Goal: Information Seeking & Learning: Learn about a topic

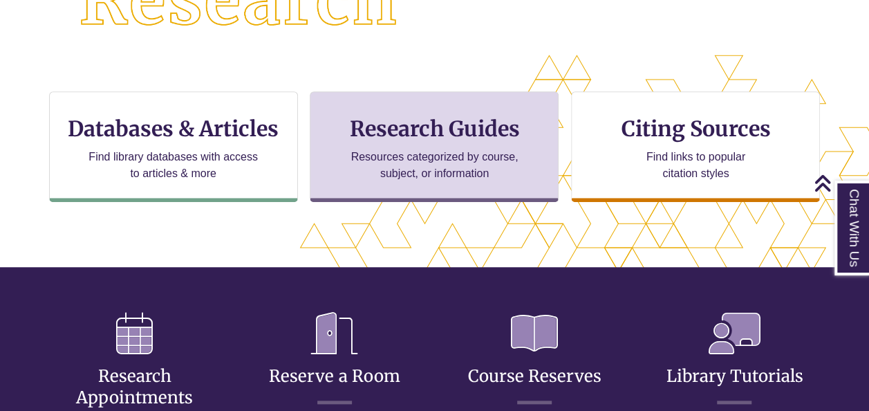
scroll to position [385, 751]
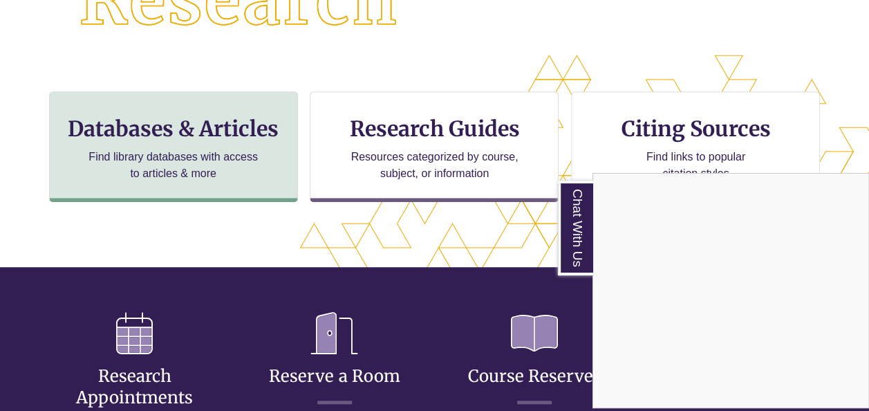
click at [150, 144] on div "Chat With Us" at bounding box center [434, 205] width 869 height 411
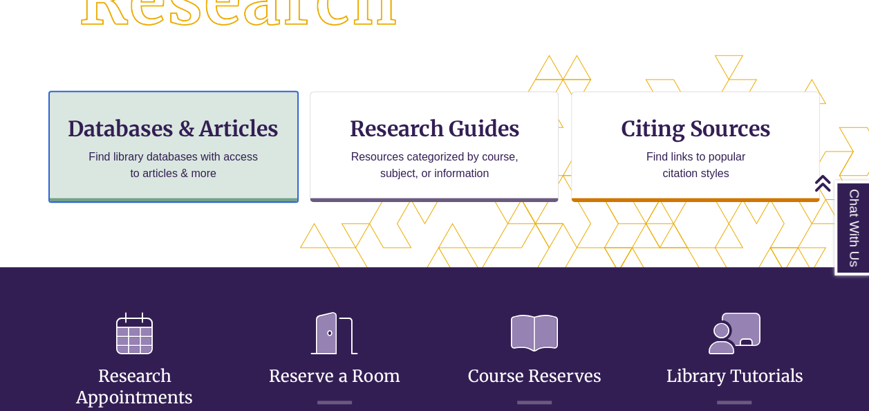
click at [151, 142] on div "Databases & Articles Find library databases with access to articles & more" at bounding box center [173, 146] width 249 height 111
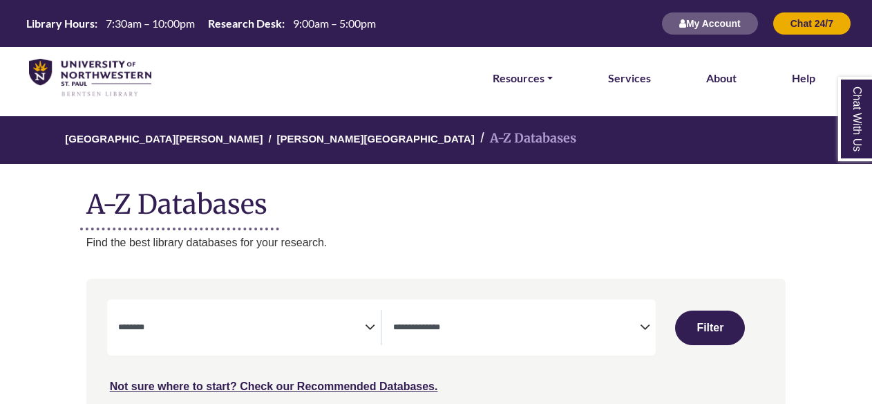
select select "Database Subject Filter"
select select "Database Types Filter"
select select "Database Subject Filter"
select select "Database Types Filter"
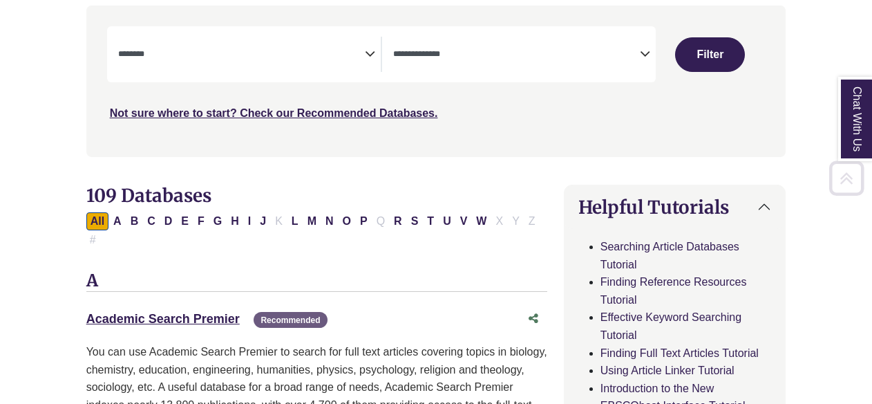
scroll to position [276, 0]
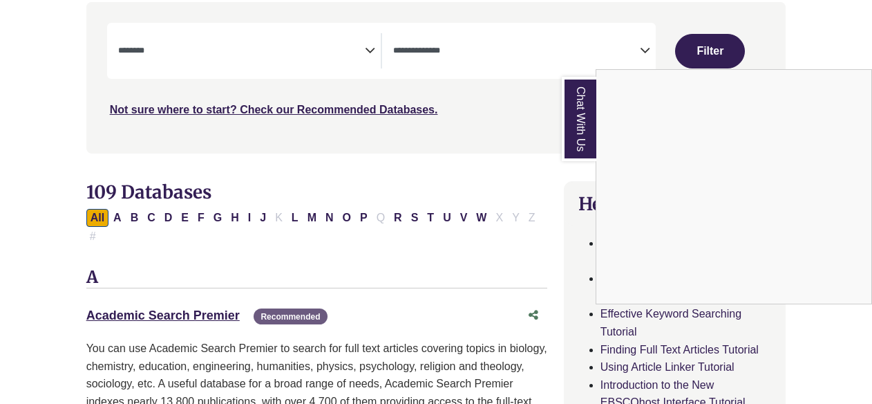
click at [185, 294] on div "Chat With Us" at bounding box center [436, 202] width 872 height 404
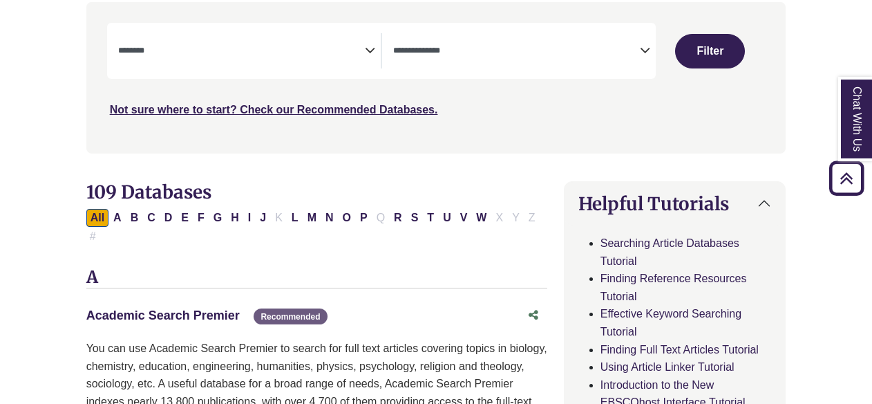
click at [189, 308] on link "Academic Search Premier This link opens in a new window" at bounding box center [162, 315] width 153 height 14
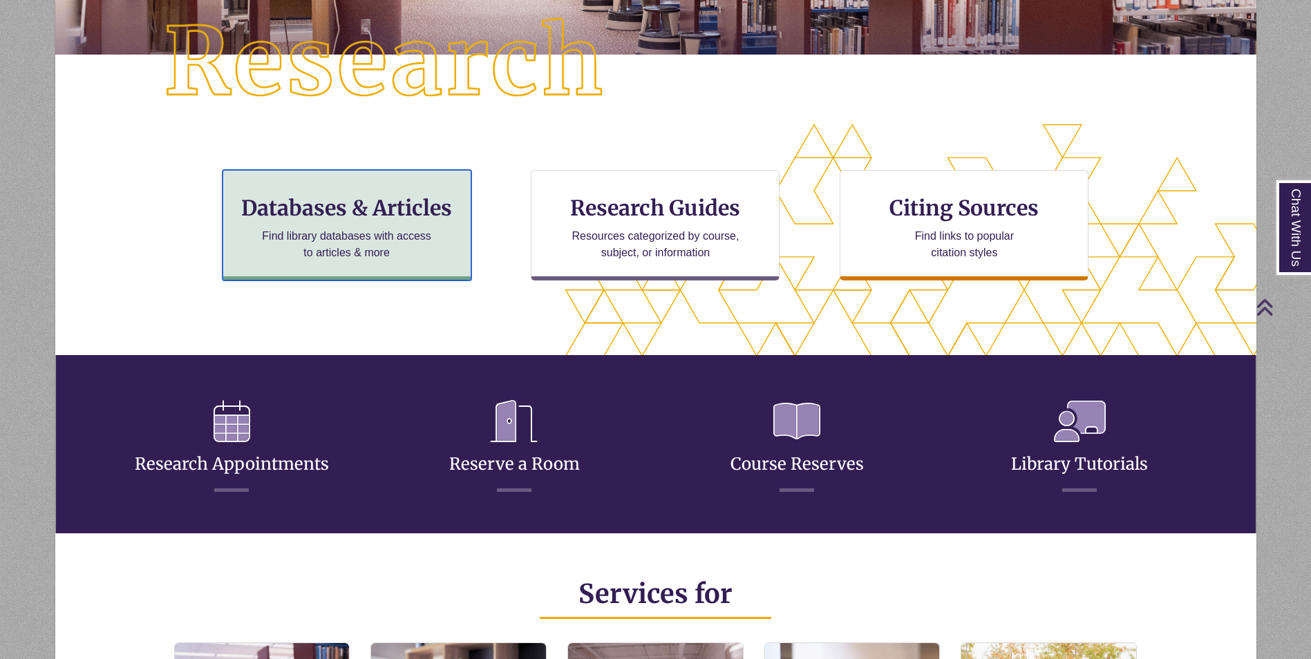
click at [388, 204] on h3 "Databases & Articles" at bounding box center [346, 208] width 225 height 26
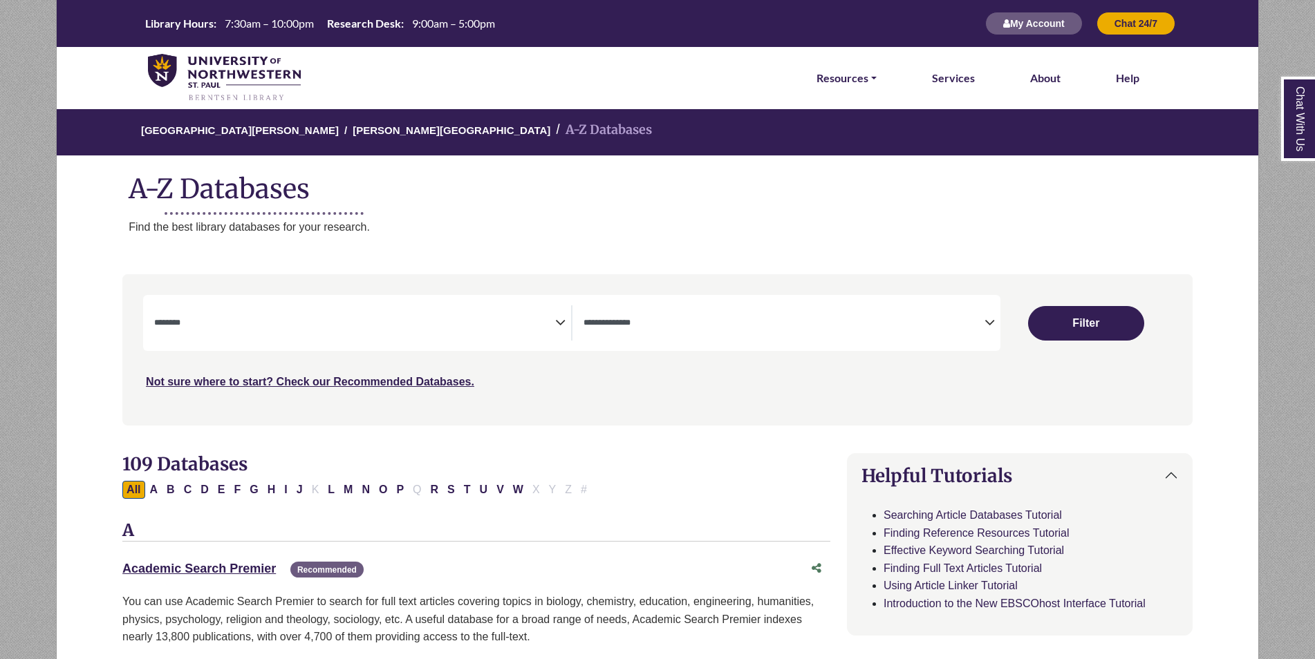
select select "Database Subject Filter"
select select "Database Types Filter"
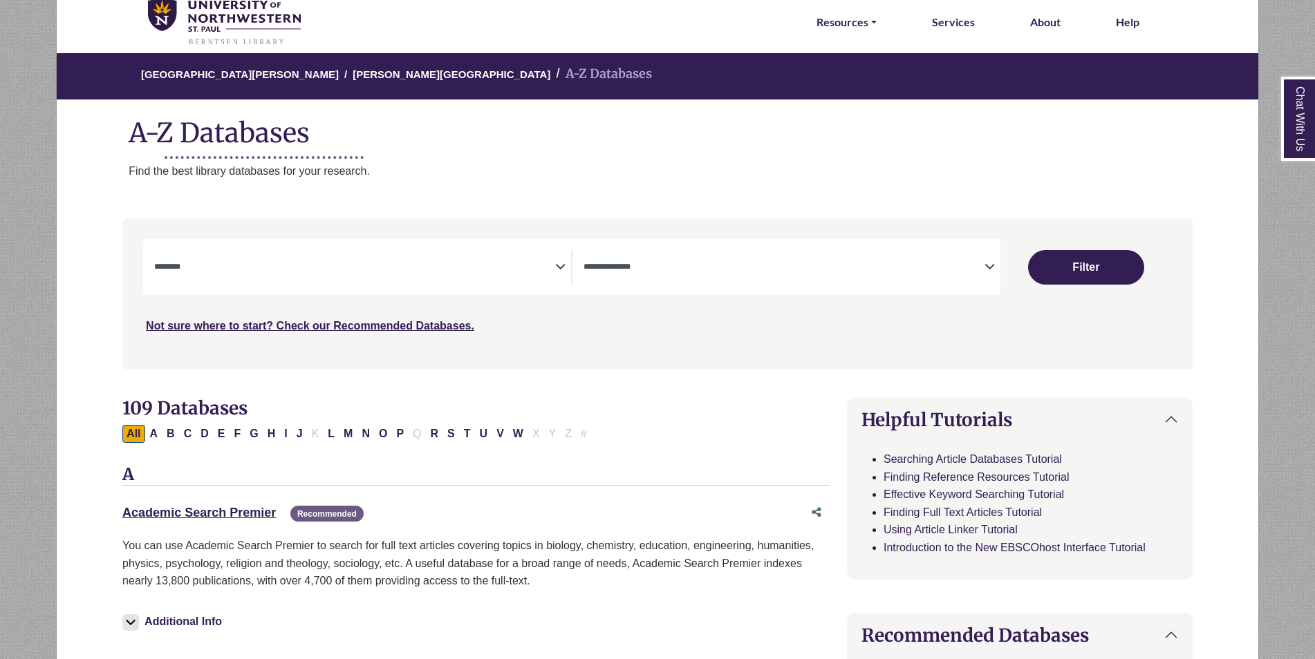
scroll to position [276, 0]
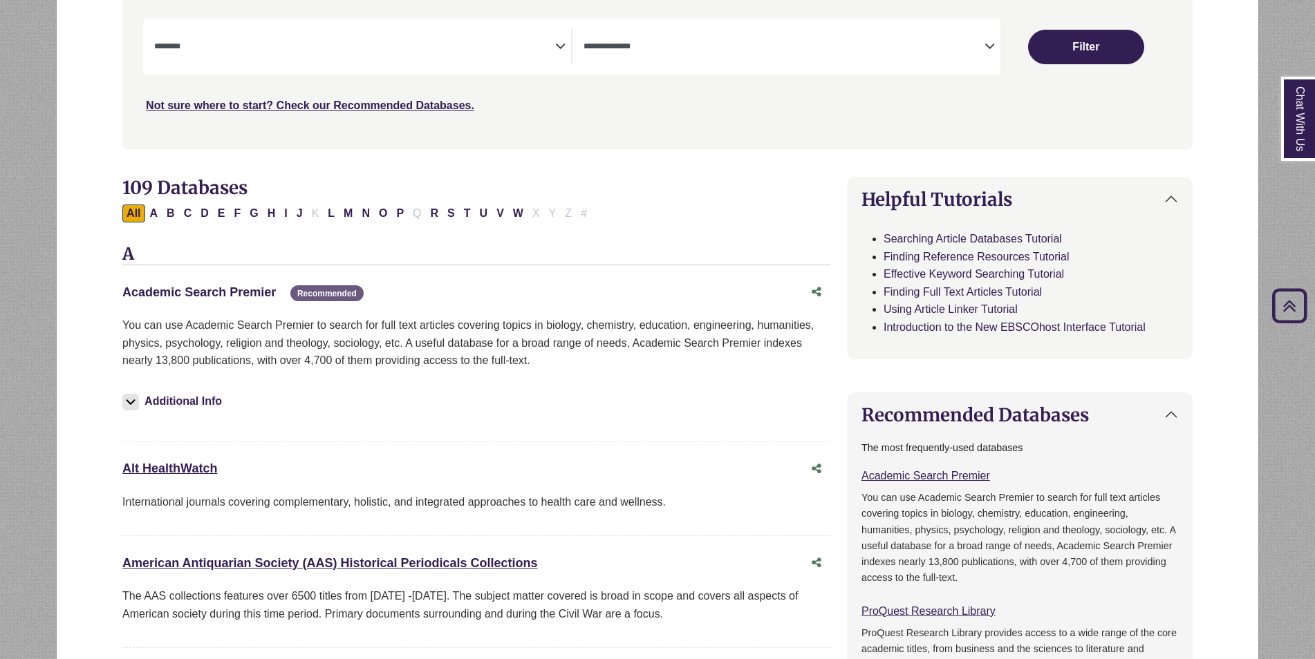
click at [253, 291] on link "Academic Search Premier This link opens in a new window" at bounding box center [198, 292] width 153 height 14
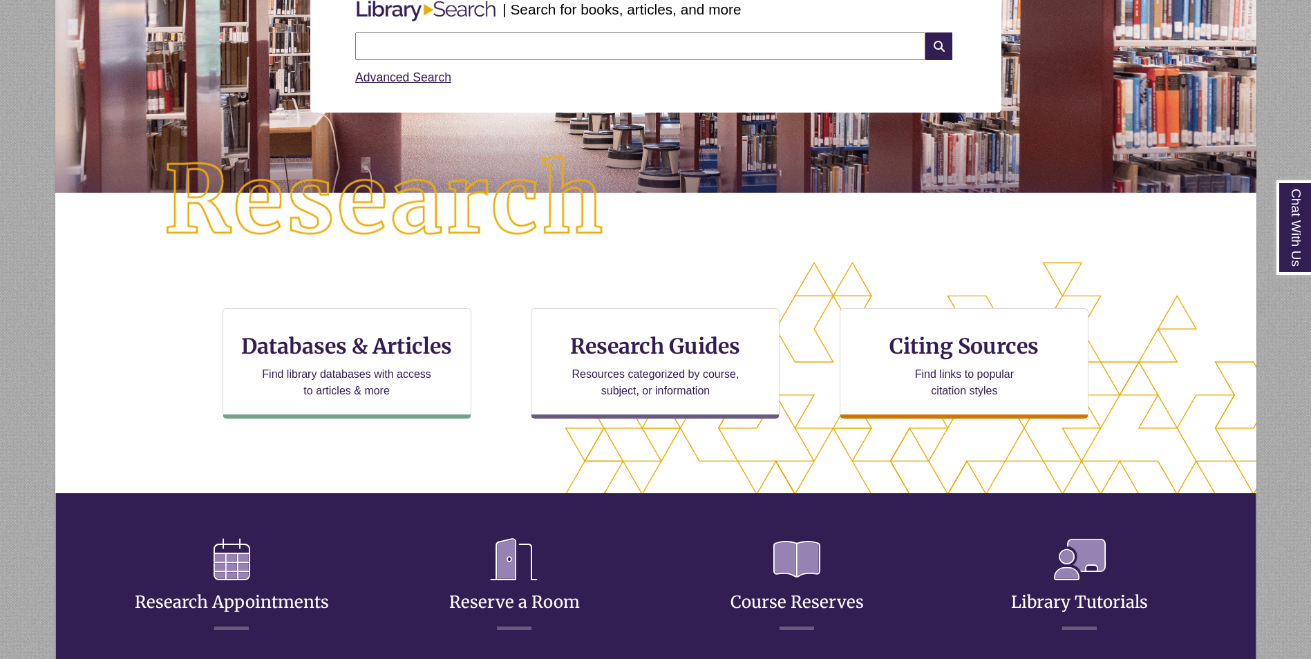
scroll to position [336, 1084]
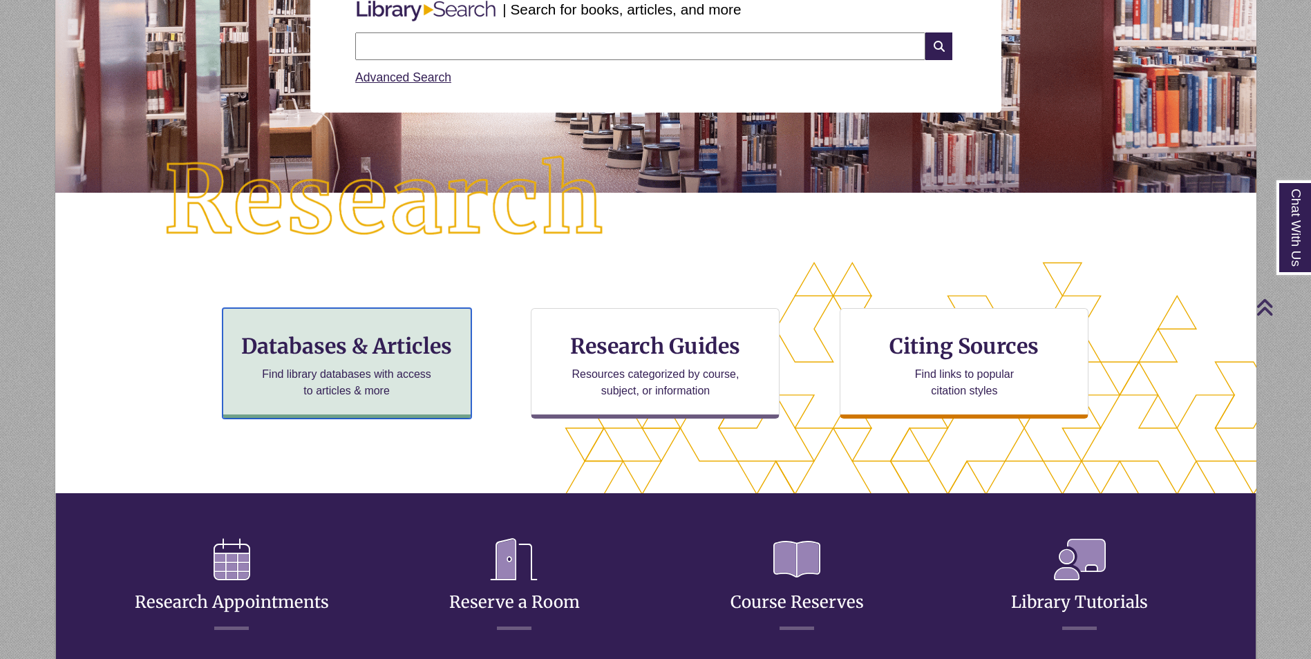
click at [433, 393] on p "Find library databases with access to articles & more" at bounding box center [346, 382] width 180 height 33
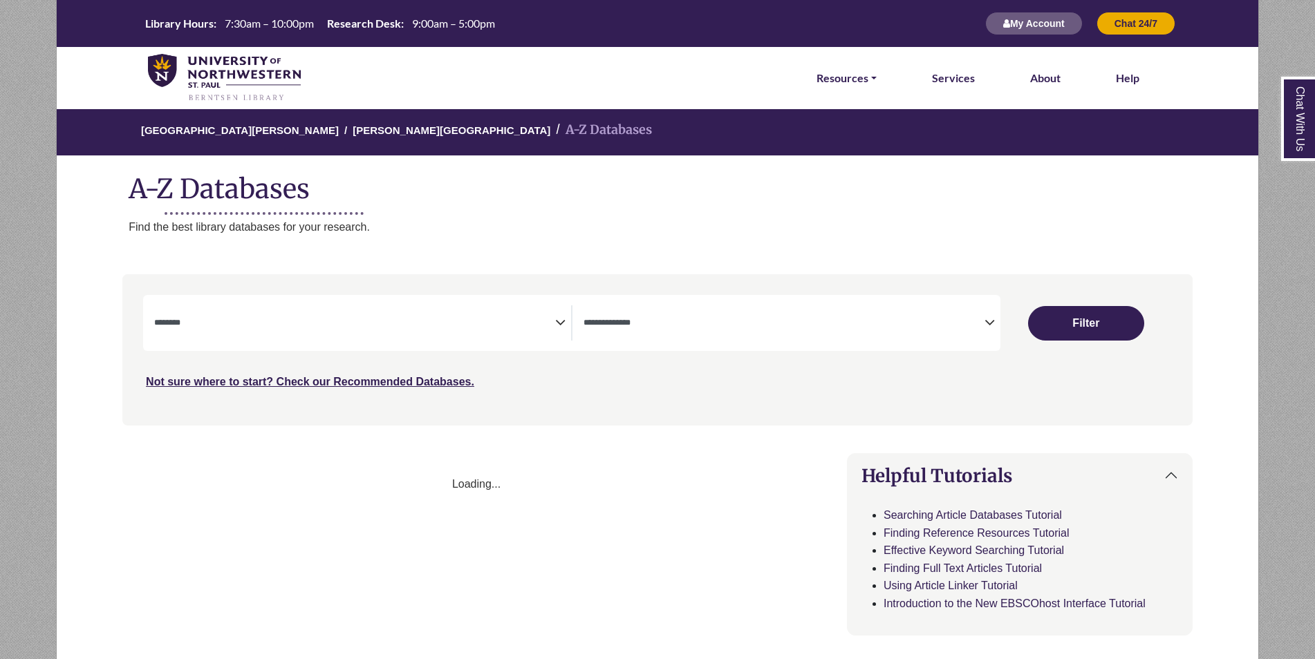
select select "Database Subject Filter"
select select "Database Types Filter"
select select "Database Subject Filter"
select select "Database Types Filter"
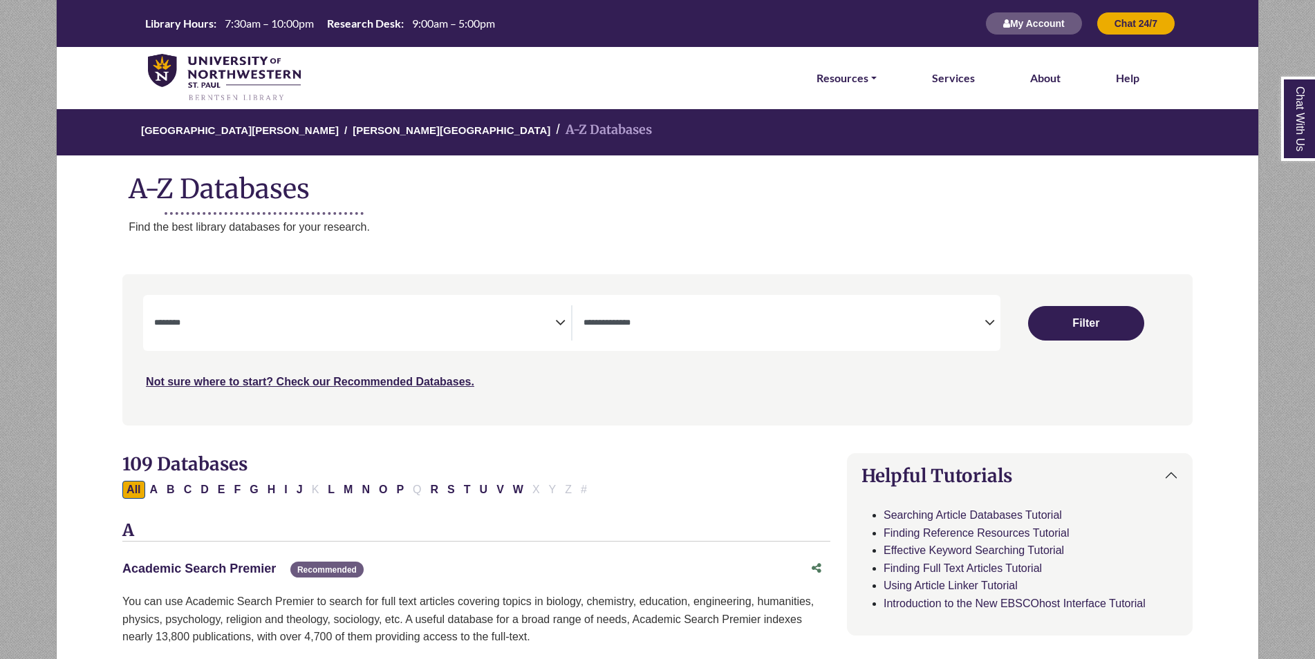
click at [245, 572] on link "Academic Search Premier This link opens in a new window" at bounding box center [198, 569] width 153 height 14
